Goal: Task Accomplishment & Management: Manage account settings

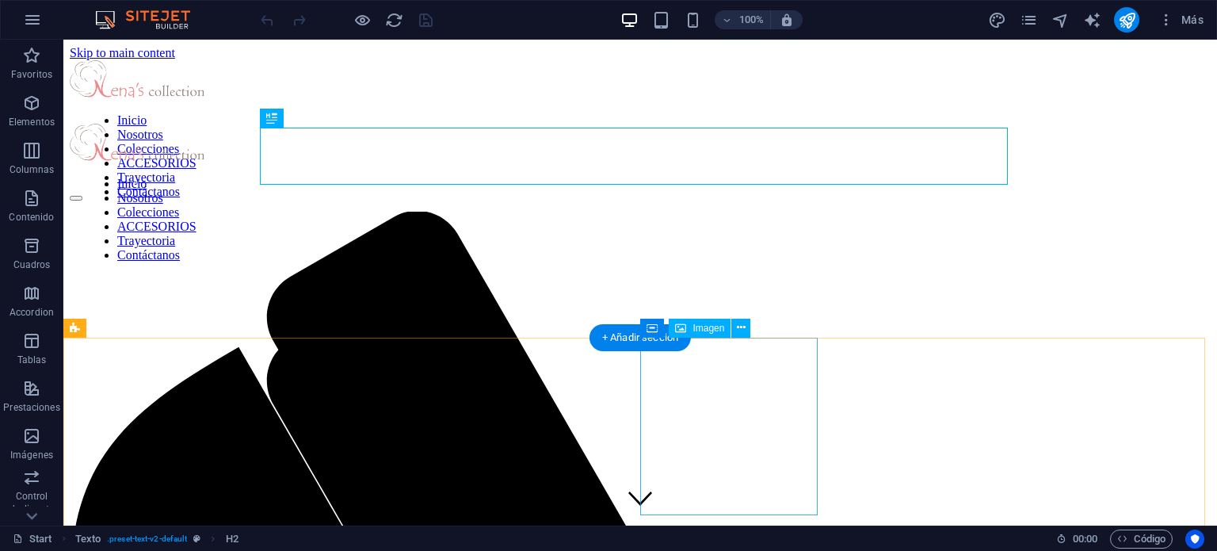
scroll to position [391, 0]
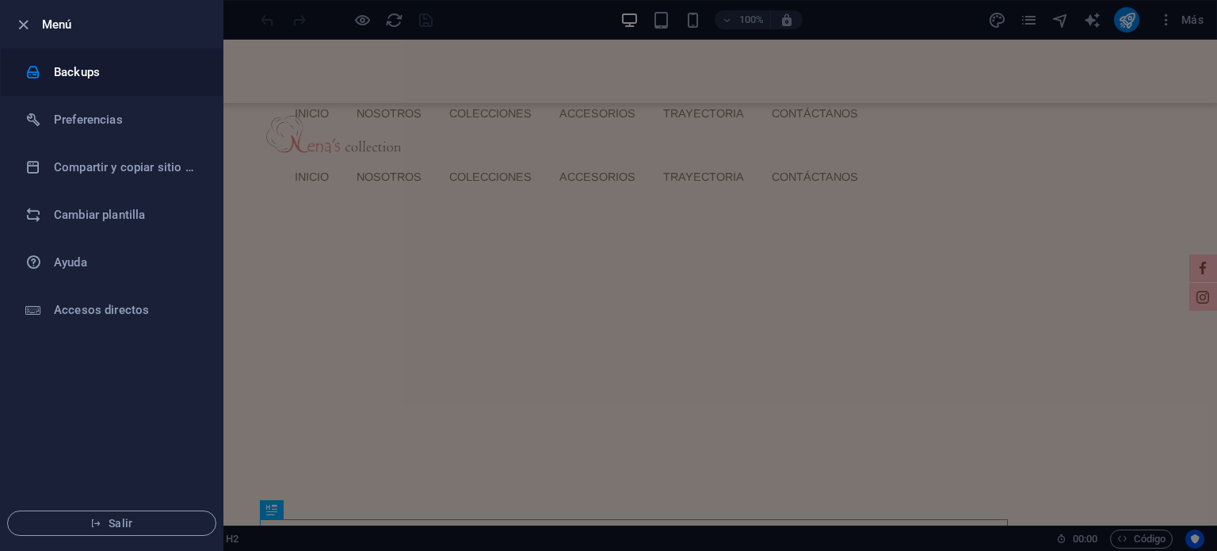
click at [76, 69] on h6 "Backups" at bounding box center [127, 72] width 147 height 19
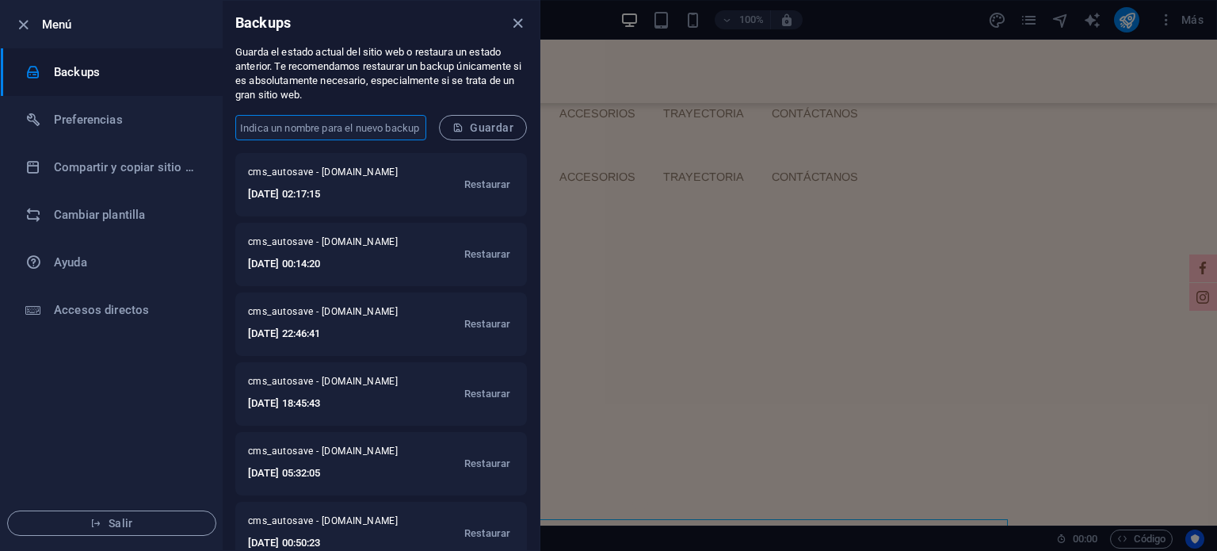
click at [377, 125] on input "text" at bounding box center [330, 127] width 191 height 25
click at [354, 131] on input "text" at bounding box center [330, 127] width 191 height 25
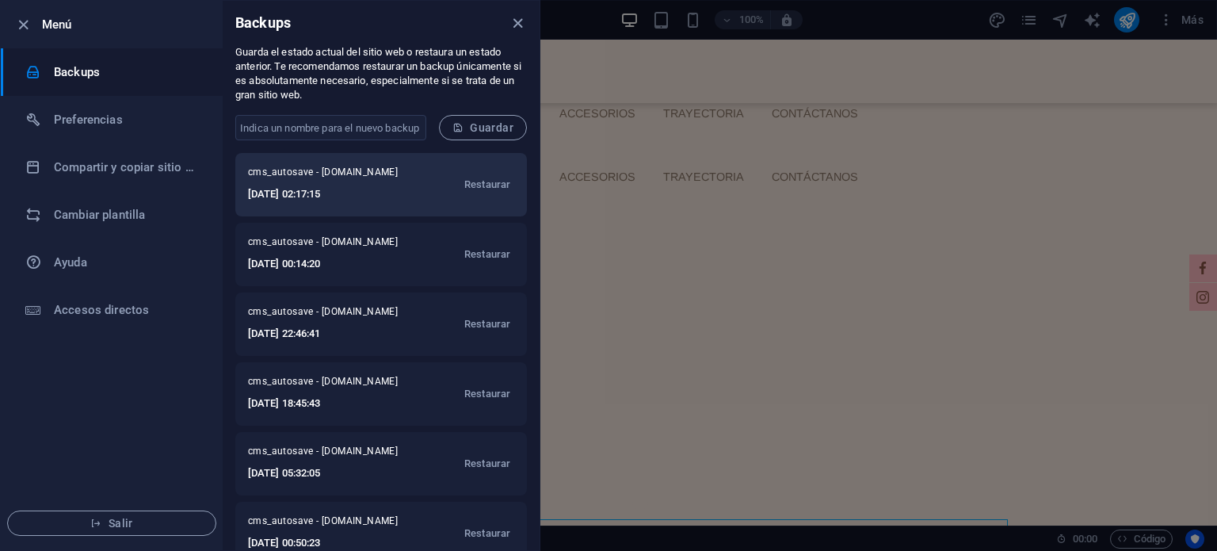
click at [266, 166] on span "cms_autosave - nenascollection.com" at bounding box center [331, 175] width 166 height 19
click at [368, 186] on h6 "2025-09-05 02:17:15" at bounding box center [331, 194] width 166 height 19
drag, startPoint x: 345, startPoint y: 173, endPoint x: 303, endPoint y: 183, distance: 43.2
click at [303, 183] on span "cms_autosave - nenascollection.com" at bounding box center [331, 175] width 166 height 19
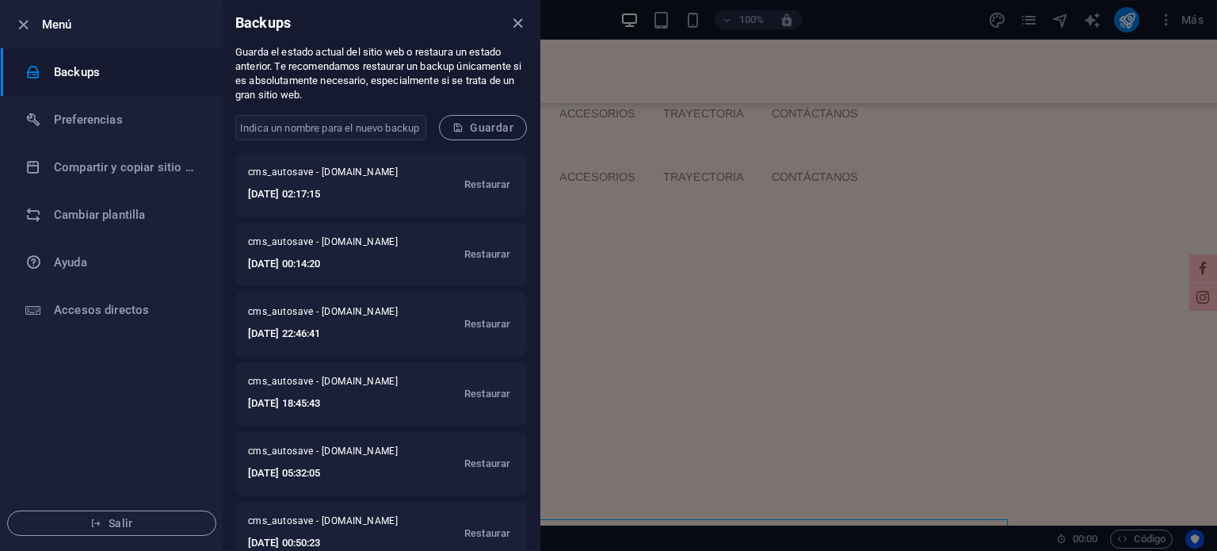
click at [358, 141] on form "​ Guardar" at bounding box center [381, 127] width 317 height 51
click at [359, 129] on input "text" at bounding box center [330, 127] width 191 height 25
click at [371, 128] on input "text" at bounding box center [330, 127] width 191 height 25
click at [358, 139] on input "asd" at bounding box center [330, 127] width 191 height 25
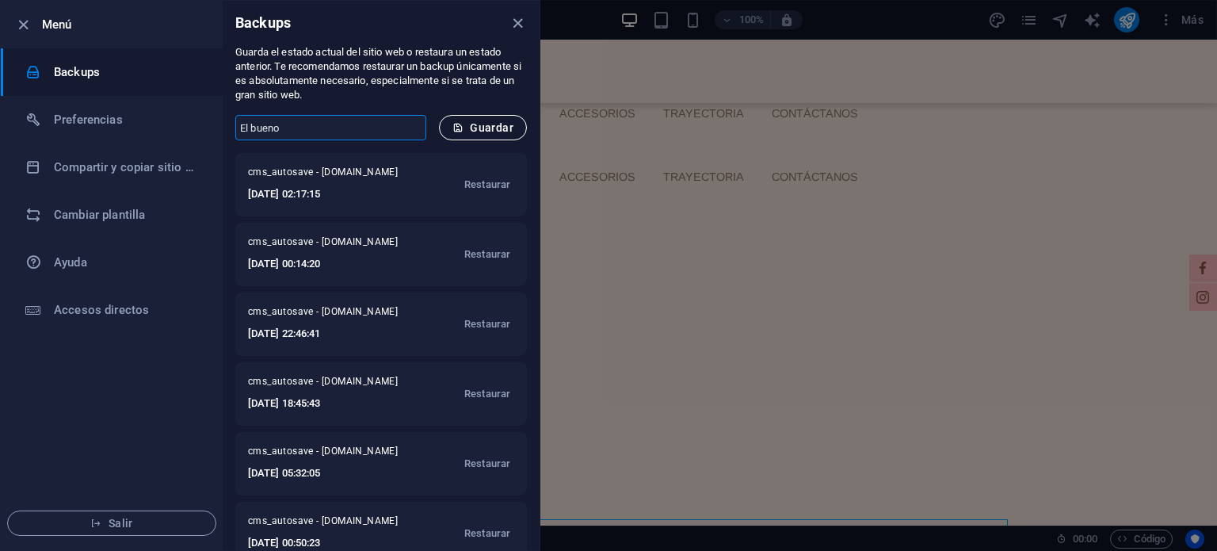
type input "El bueno"
click at [494, 126] on span "Guardar" at bounding box center [482, 127] width 61 height 13
click at [517, 26] on icon "close" at bounding box center [518, 23] width 18 height 18
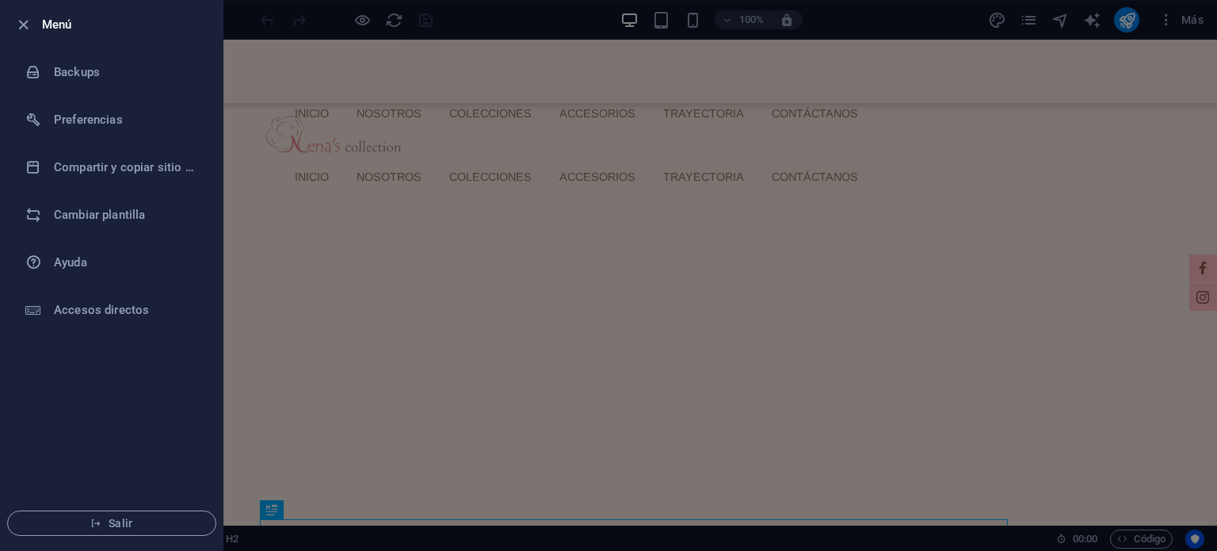
click at [492, 13] on div at bounding box center [608, 275] width 1217 height 551
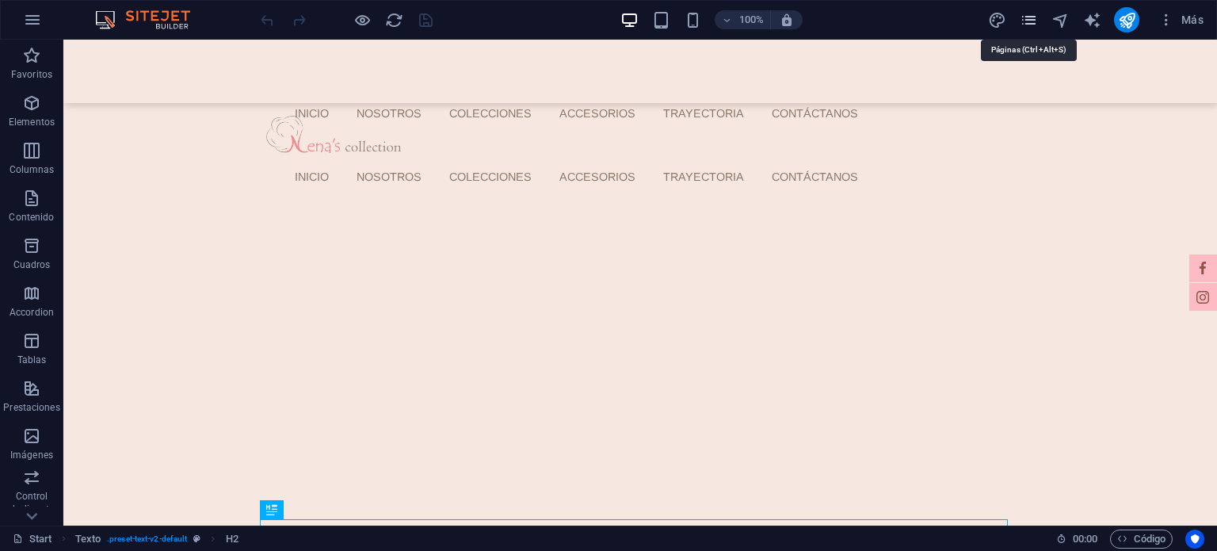
click at [1024, 17] on icon "pages" at bounding box center [1029, 20] width 18 height 18
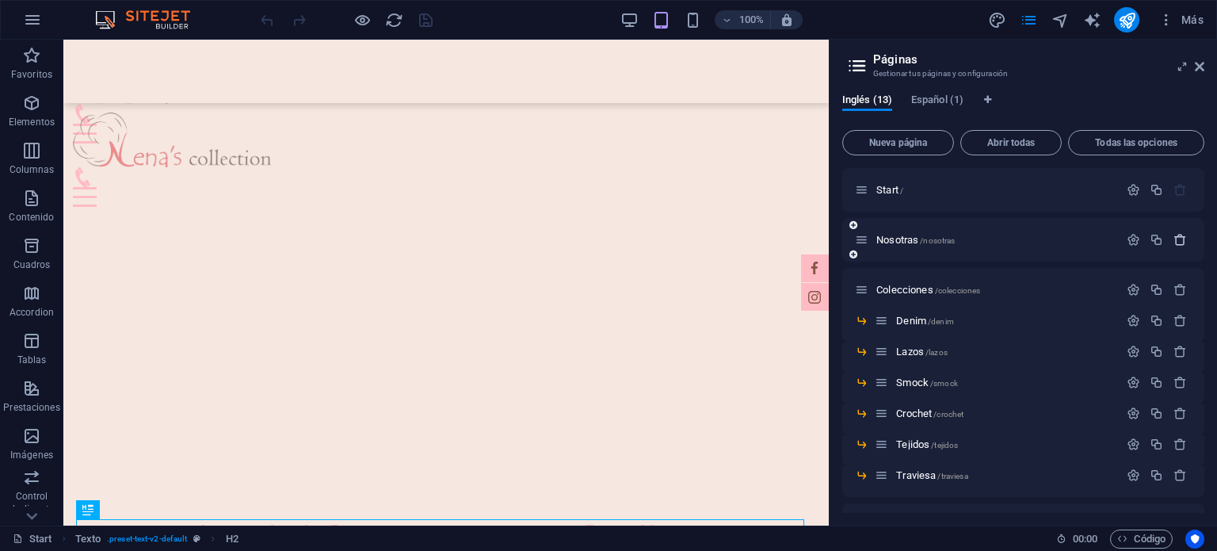
click at [1178, 242] on icon "button" at bounding box center [1179, 239] width 13 height 13
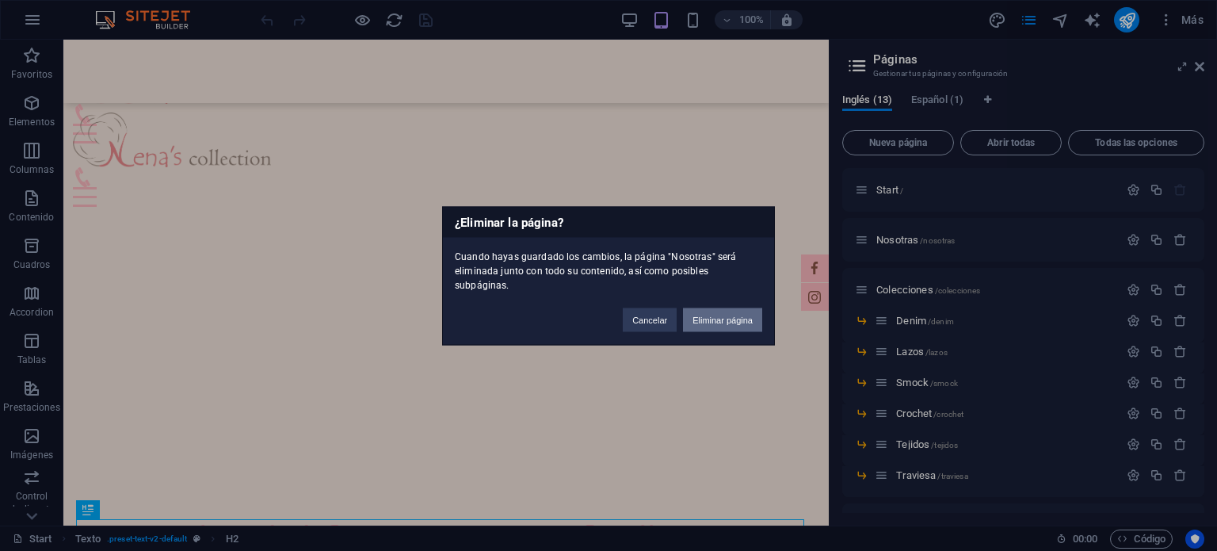
click at [713, 311] on button "Eliminar página" at bounding box center [722, 319] width 79 height 24
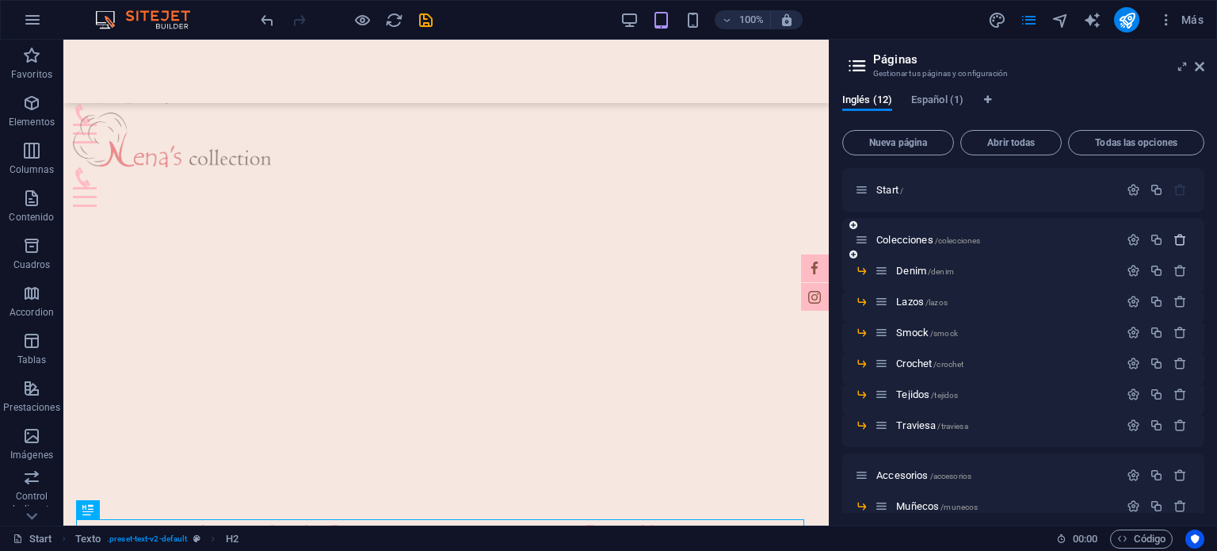
click at [1176, 239] on icon "button" at bounding box center [1179, 239] width 13 height 13
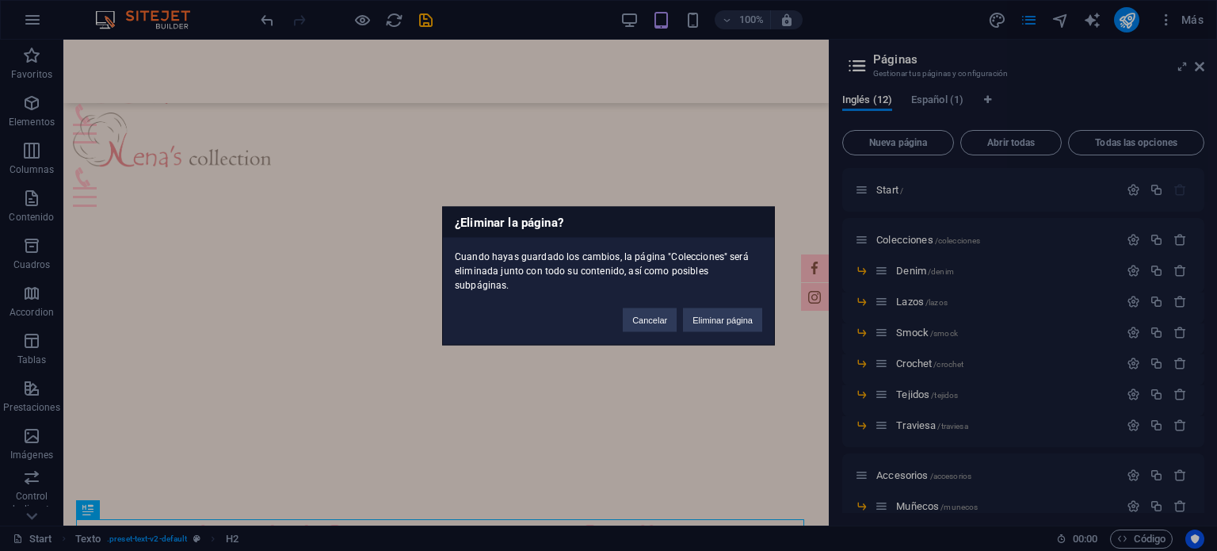
click at [767, 299] on div "Cancelar Eliminar página" at bounding box center [692, 312] width 163 height 40
click at [757, 307] on button "Eliminar página" at bounding box center [722, 319] width 79 height 24
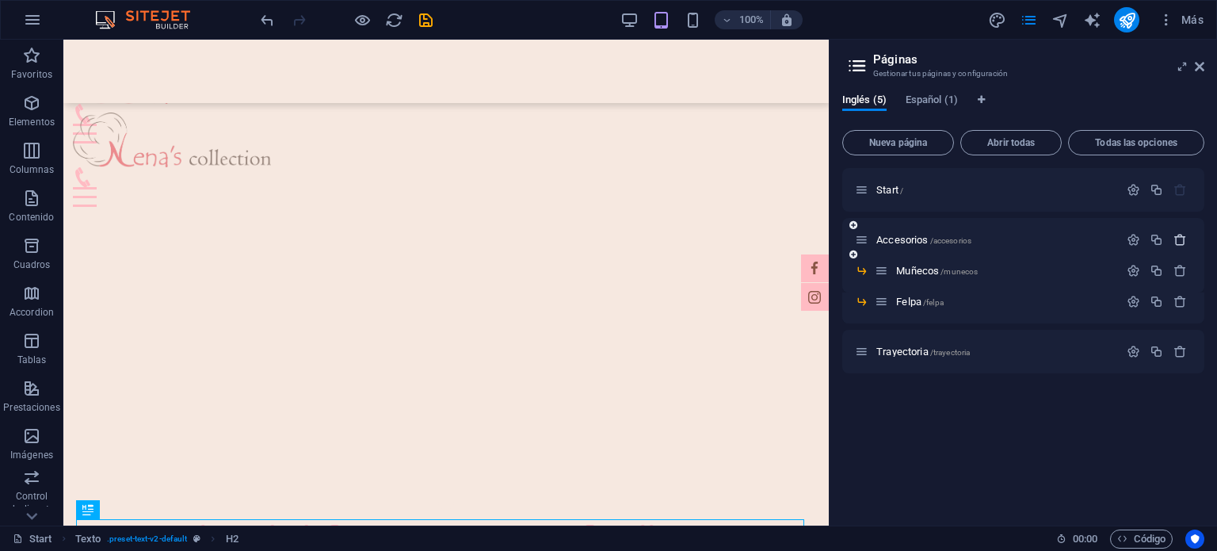
click at [1191, 242] on button "button" at bounding box center [1180, 239] width 23 height 13
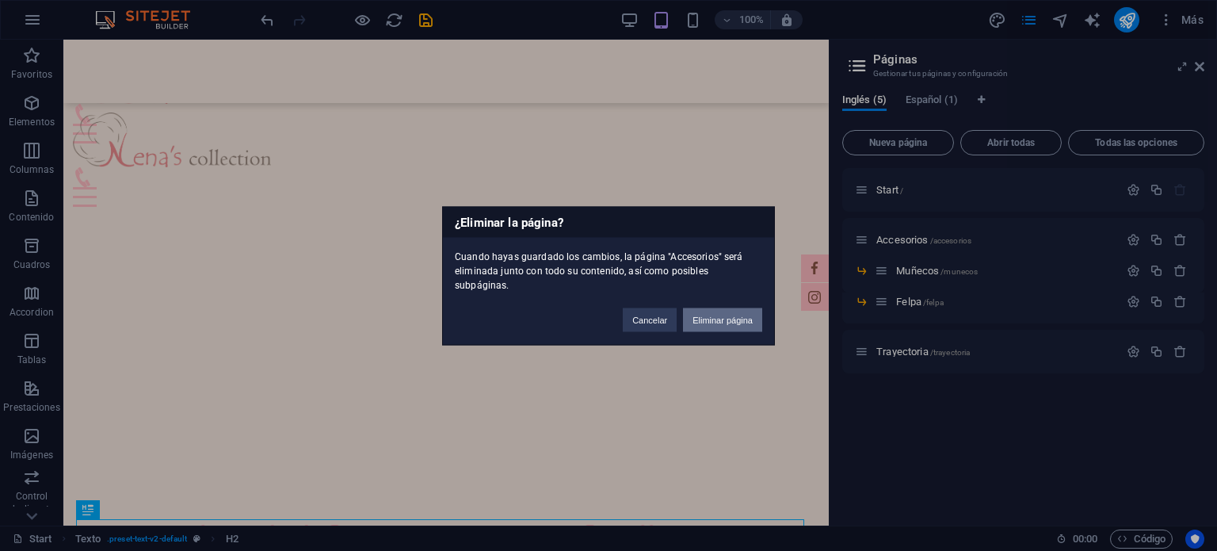
click at [748, 311] on button "Eliminar página" at bounding box center [722, 319] width 79 height 24
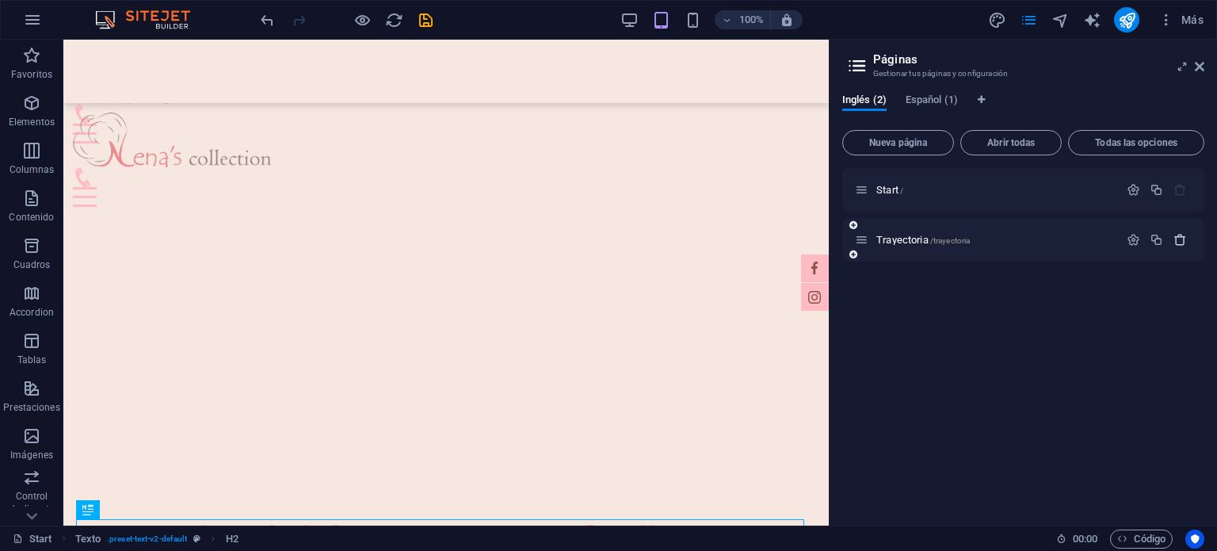
click at [1177, 242] on icon "button" at bounding box center [1179, 239] width 13 height 13
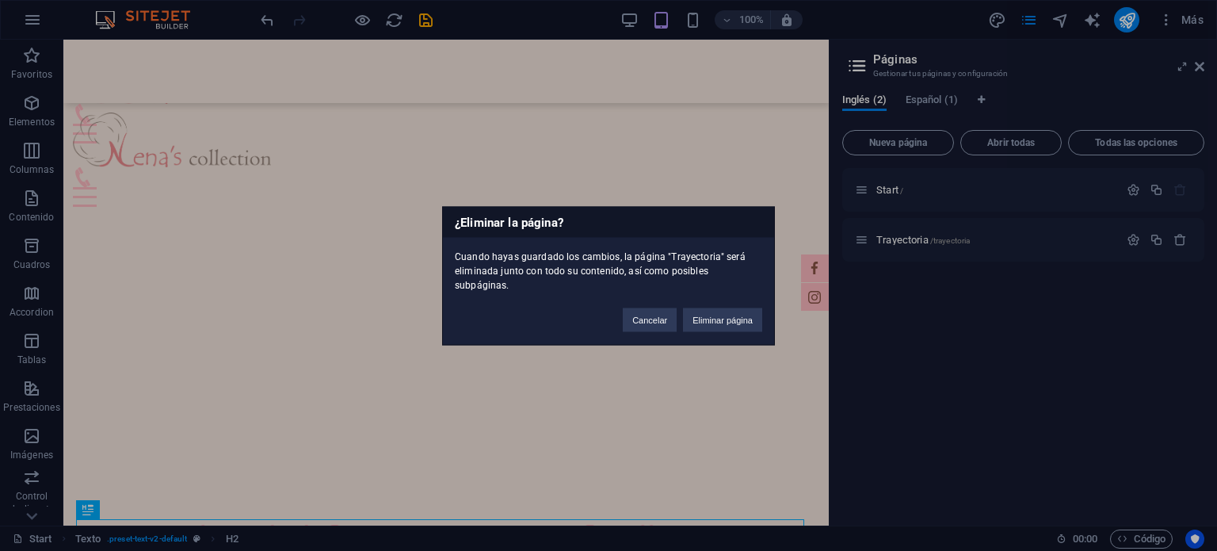
click at [721, 307] on button "Eliminar página" at bounding box center [722, 319] width 79 height 24
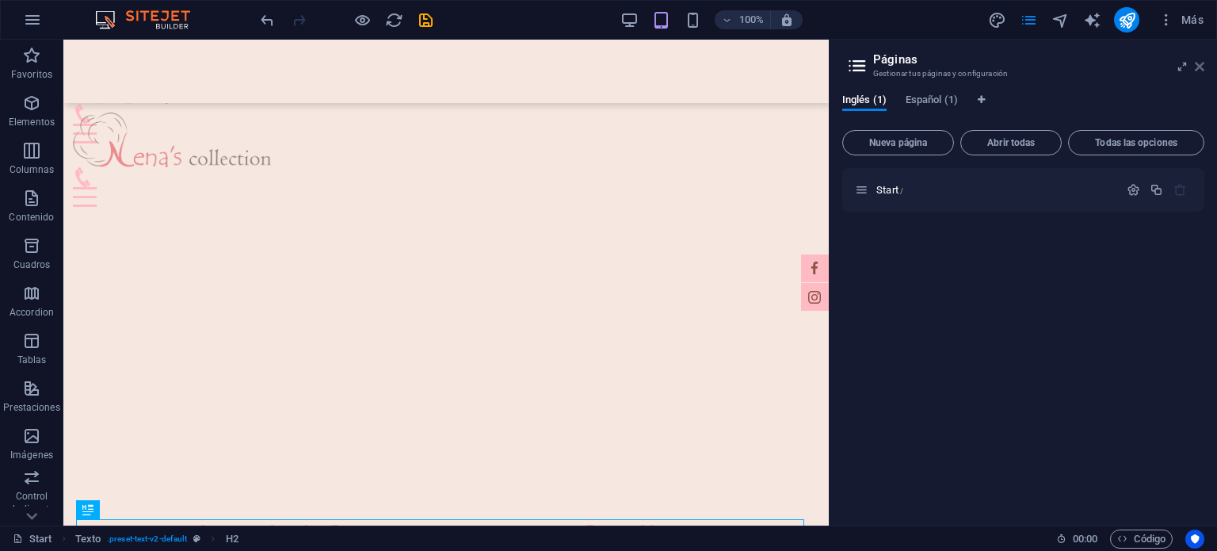
click at [1196, 69] on icon at bounding box center [1200, 66] width 10 height 13
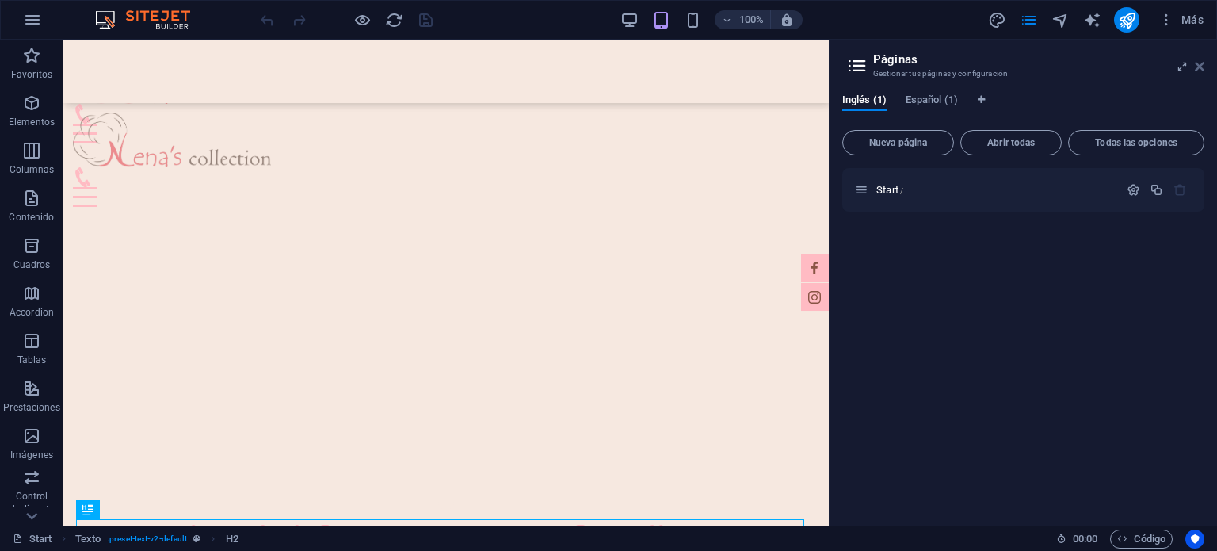
click at [1200, 71] on icon at bounding box center [1200, 66] width 10 height 13
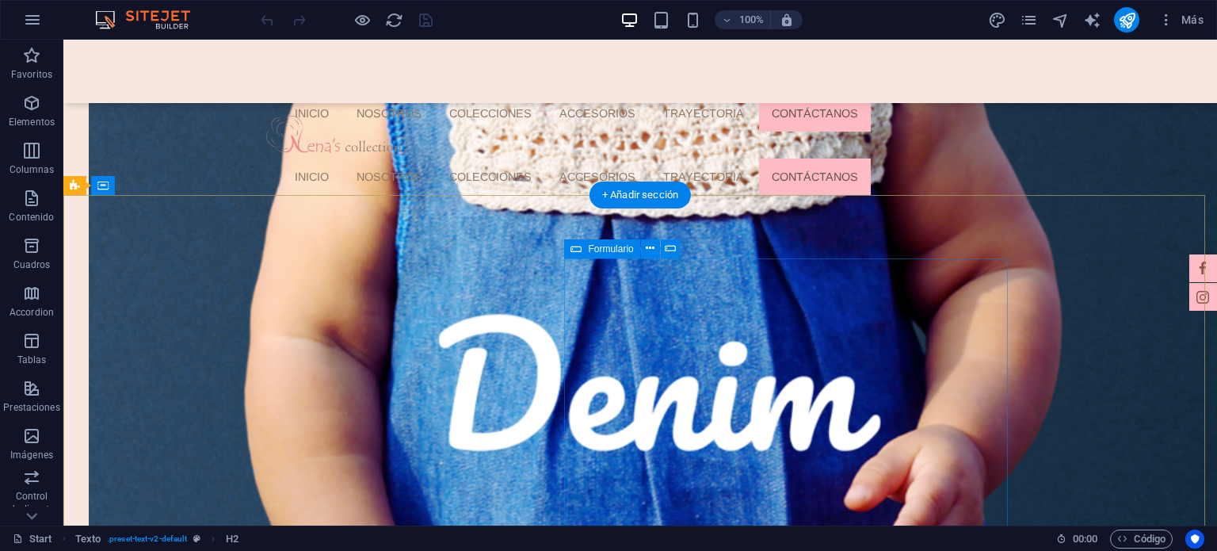
scroll to position [1497, 0]
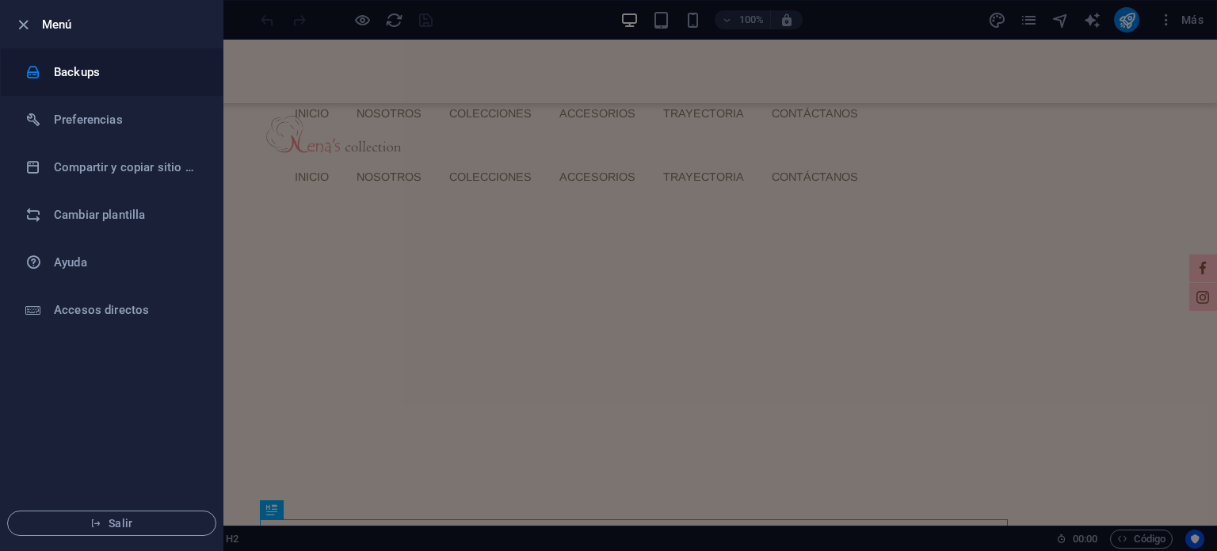
click at [84, 70] on h6 "Backups" at bounding box center [127, 72] width 147 height 19
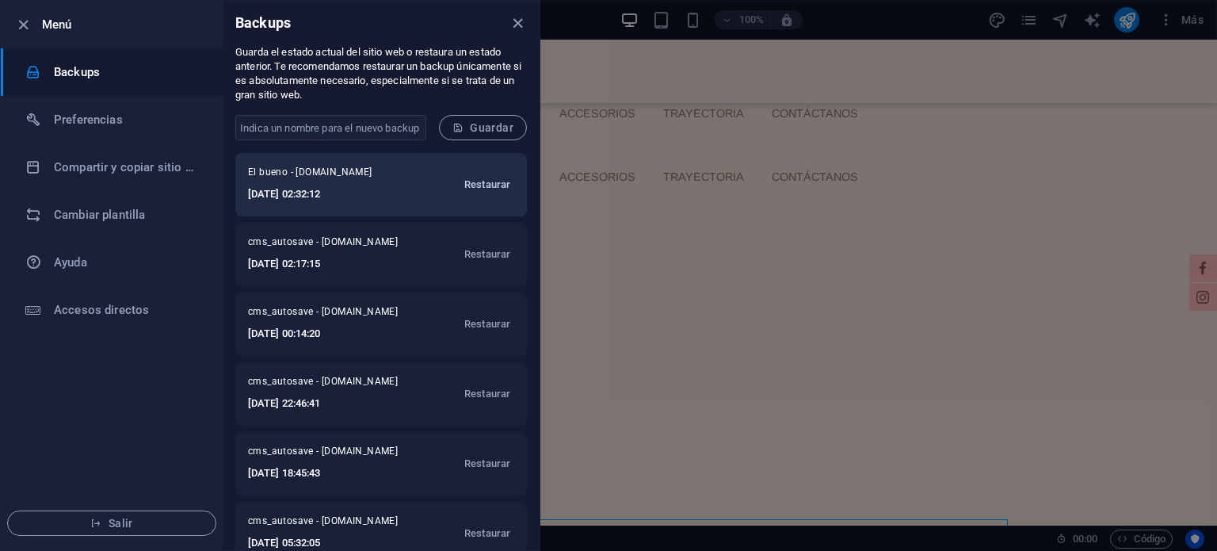
click at [470, 185] on span "Restaurar" at bounding box center [487, 184] width 46 height 19
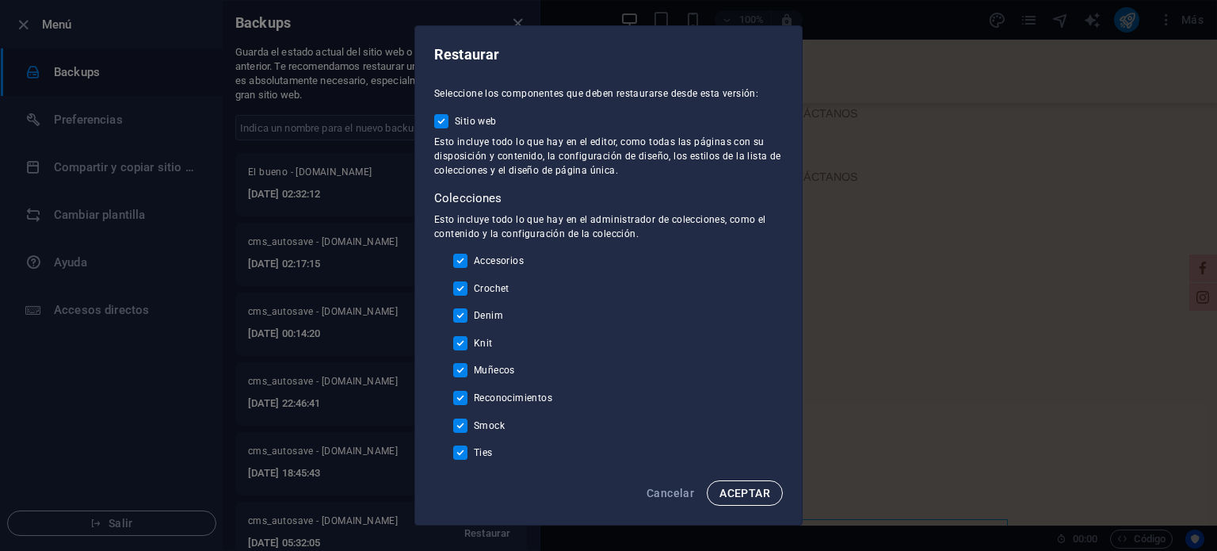
click at [719, 495] on span "ACEPTAR" at bounding box center [744, 492] width 51 height 13
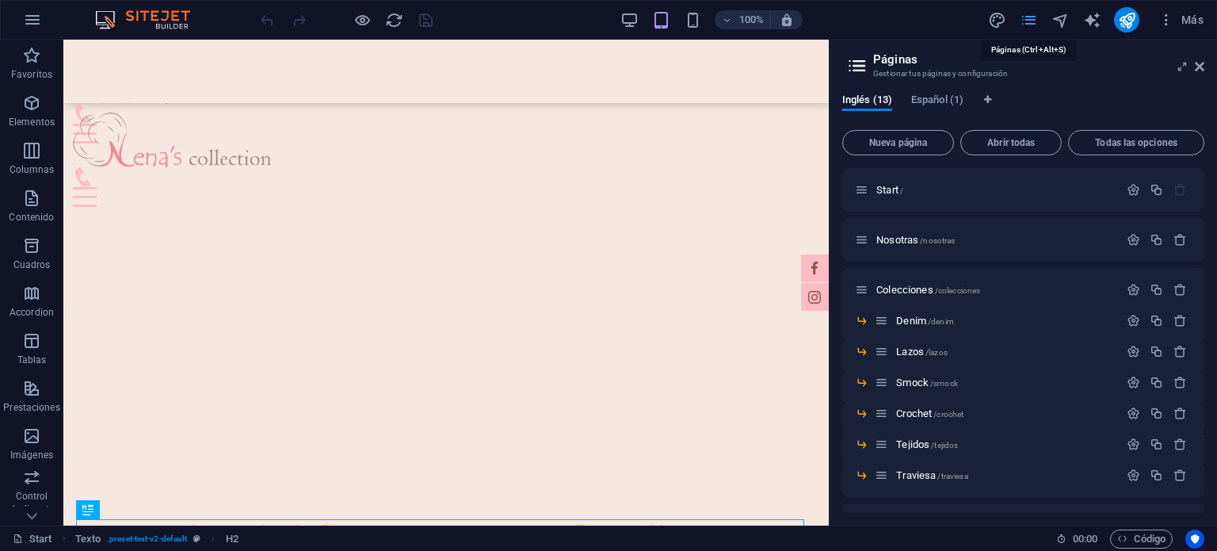
drag, startPoint x: 574, startPoint y: 72, endPoint x: 776, endPoint y: 83, distance: 202.3
click at [575, 167] on div at bounding box center [446, 187] width 746 height 40
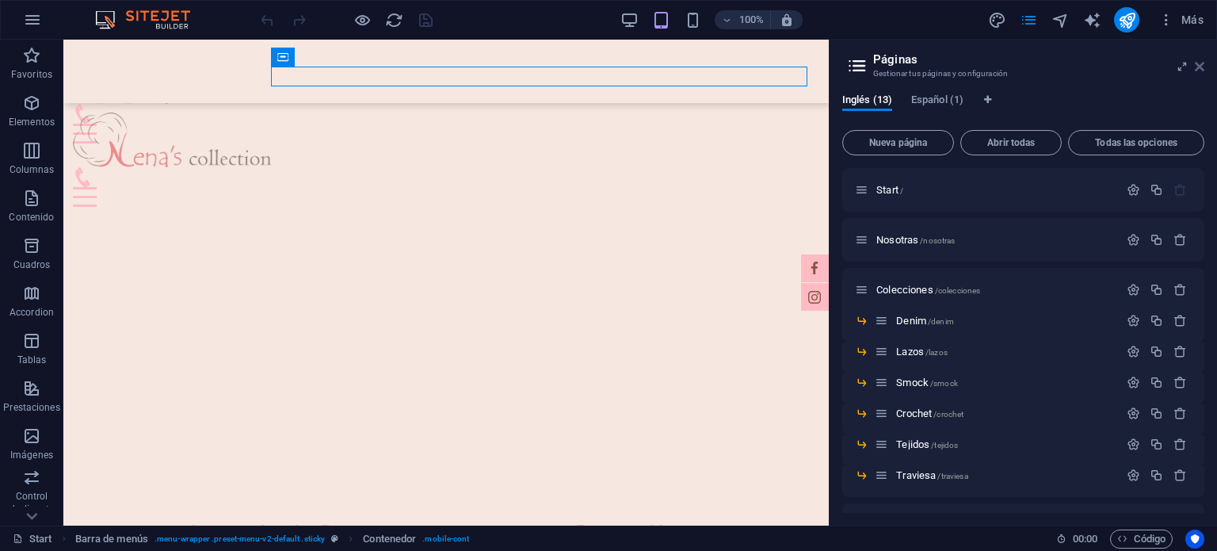
click at [1198, 63] on icon at bounding box center [1200, 66] width 10 height 13
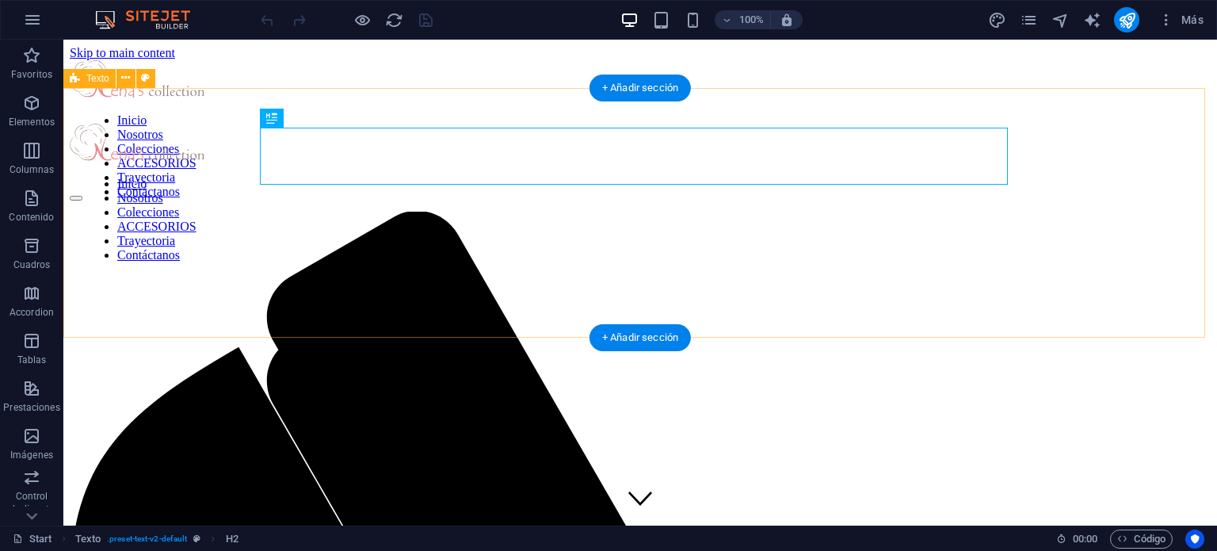
scroll to position [391, 0]
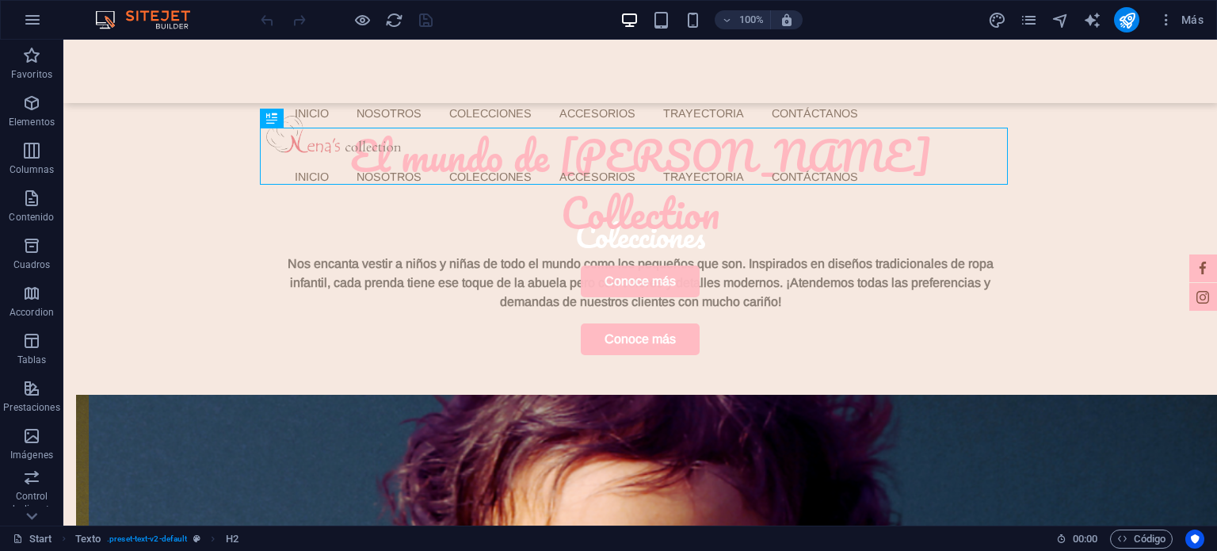
drag, startPoint x: 1160, startPoint y: 0, endPoint x: 1183, endPoint y: -10, distance: 25.2
click at [1183, 0] on html "Timeless 2024 Start (en) Favoritos Elementos Columnas Contenido Cuadros Accordi…" at bounding box center [608, 275] width 1217 height 551
